Goal: Transaction & Acquisition: Purchase product/service

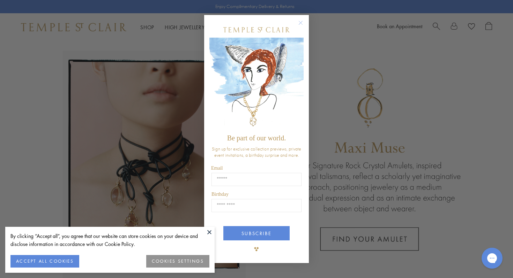
click at [298, 22] on circle "Close dialog" at bounding box center [300, 23] width 8 height 8
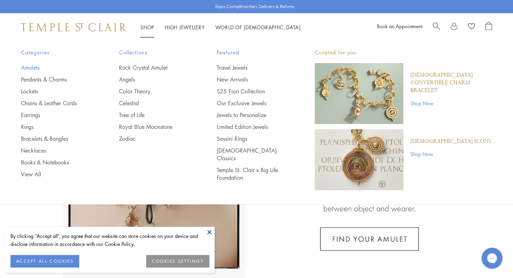
click at [29, 69] on link "Amulets" at bounding box center [56, 68] width 70 height 8
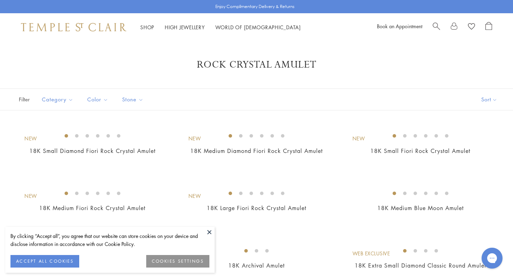
click at [69, 259] on button "ACCEPT ALL COOKIES" at bounding box center [44, 261] width 69 height 13
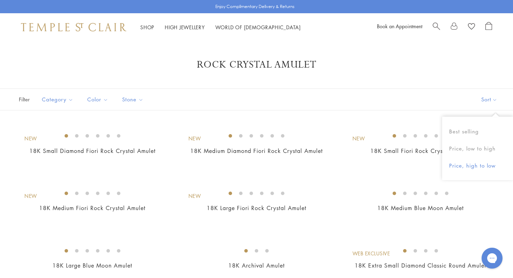
click at [465, 165] on button "Price, high to low" at bounding box center [477, 165] width 71 height 17
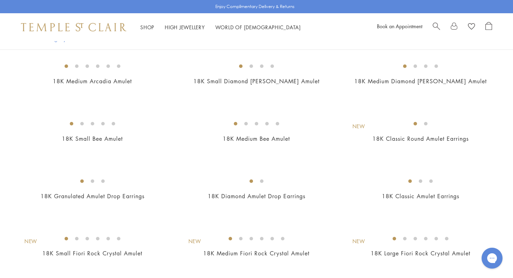
scroll to position [876, 0]
